Goal: Transaction & Acquisition: Subscribe to service/newsletter

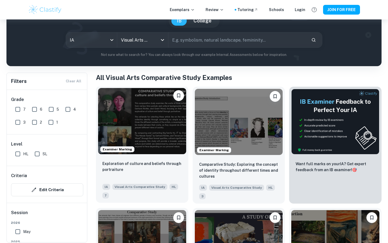
scroll to position [58, 0]
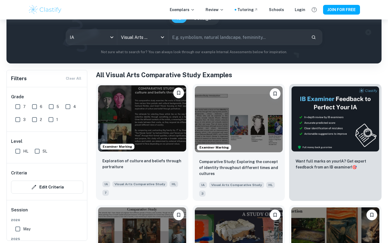
click at [155, 135] on img at bounding box center [142, 118] width 88 height 66
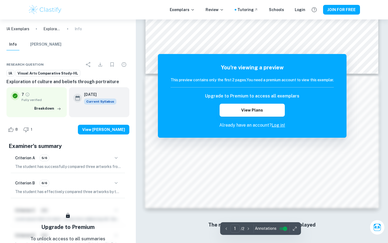
scroll to position [84, 0]
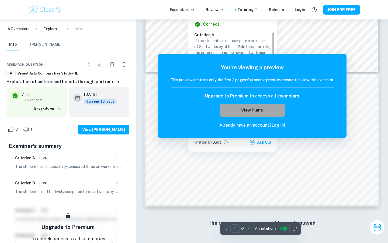
click at [271, 109] on button "View Plans" at bounding box center [252, 109] width 65 height 13
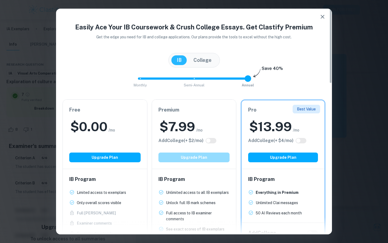
click at [201, 156] on button "Upgrade Plan" at bounding box center [193, 157] width 71 height 10
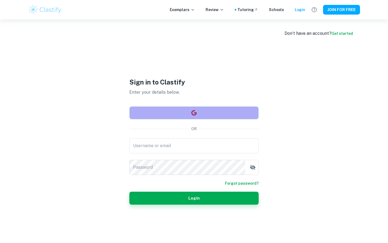
click at [209, 110] on button "button" at bounding box center [193, 112] width 129 height 13
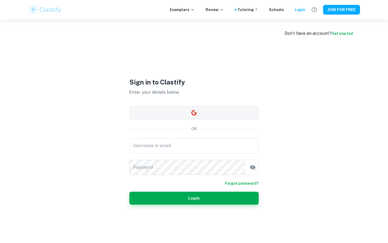
scroll to position [84, 0]
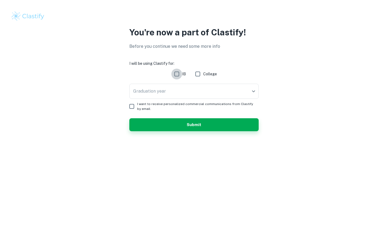
click at [179, 77] on input "IB" at bounding box center [176, 73] width 11 height 11
checkbox input "true"
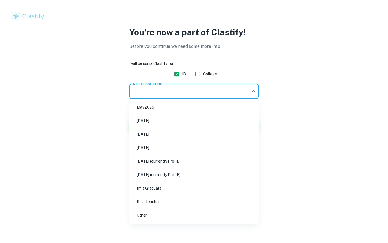
click at [187, 92] on body "We value your privacy We use cookies to enhance your browsing experience, serve…" at bounding box center [194, 121] width 388 height 243
click at [176, 108] on li "May 2025" at bounding box center [193, 107] width 125 height 12
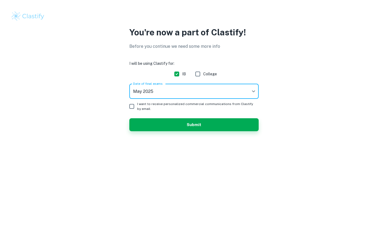
click at [177, 90] on body "We value your privacy We use cookies to enhance your browsing experience, serve…" at bounding box center [194, 121] width 388 height 243
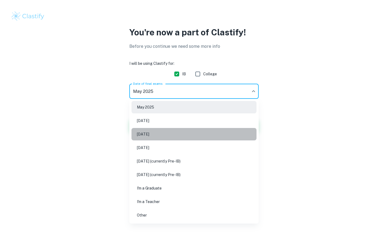
click at [164, 135] on li "May 2026" at bounding box center [193, 134] width 125 height 12
type input "M26"
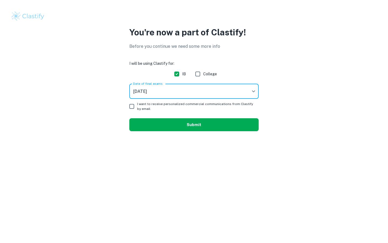
click at [148, 122] on button "Submit" at bounding box center [193, 124] width 129 height 13
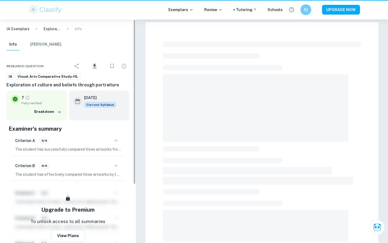
click at [133, 105] on div "IA Exemplars Exploration of culture and beliefs through portraiture Info Info M…" at bounding box center [68, 130] width 136 height 223
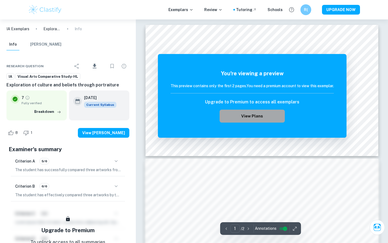
click at [255, 119] on button "View Plans" at bounding box center [252, 115] width 65 height 13
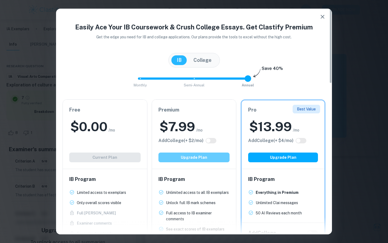
click at [199, 156] on button "Upgrade Plan" at bounding box center [193, 157] width 71 height 10
